Goal: Information Seeking & Learning: Learn about a topic

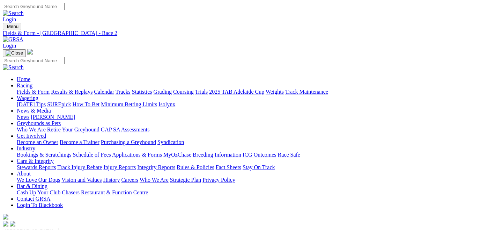
click at [28, 89] on link "Fields & Form" at bounding box center [33, 92] width 33 height 6
click at [26, 89] on link "Fields & Form" at bounding box center [33, 92] width 33 height 6
click at [59, 228] on select "[GEOGRAPHIC_DATA] [GEOGRAPHIC_DATA] [GEOGRAPHIC_DATA] [GEOGRAPHIC_DATA] [GEOGRA…" at bounding box center [31, 231] width 56 height 7
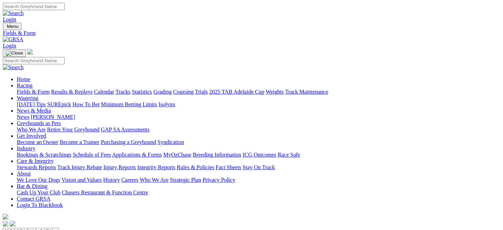
click at [59, 228] on select "[GEOGRAPHIC_DATA] [GEOGRAPHIC_DATA] [GEOGRAPHIC_DATA] [GEOGRAPHIC_DATA] [GEOGRA…" at bounding box center [31, 231] width 56 height 7
select select "QLD"
click at [33, 228] on select "[GEOGRAPHIC_DATA] [GEOGRAPHIC_DATA] [GEOGRAPHIC_DATA] [GEOGRAPHIC_DATA] [GEOGRA…" at bounding box center [31, 231] width 56 height 7
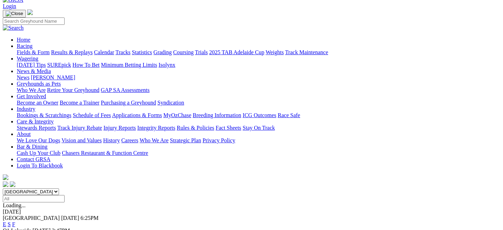
scroll to position [40, 0]
